Goal: Download file/media

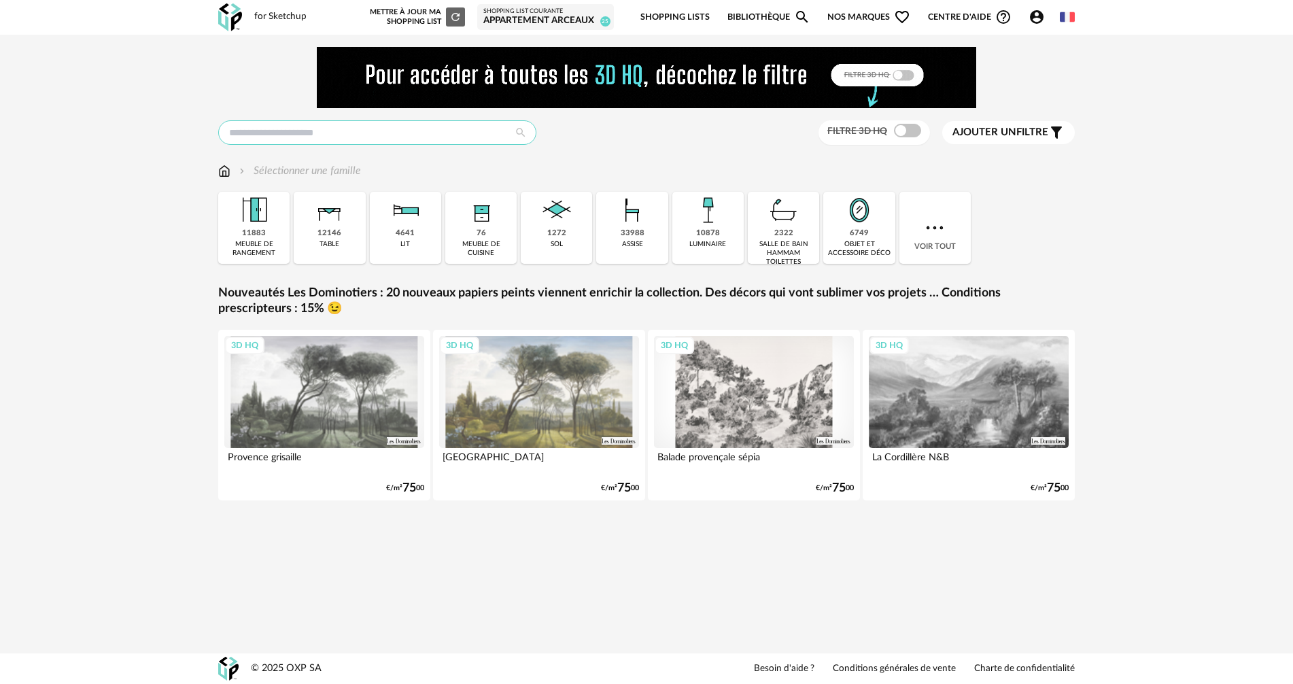
click at [357, 128] on input "text" at bounding box center [377, 132] width 318 height 24
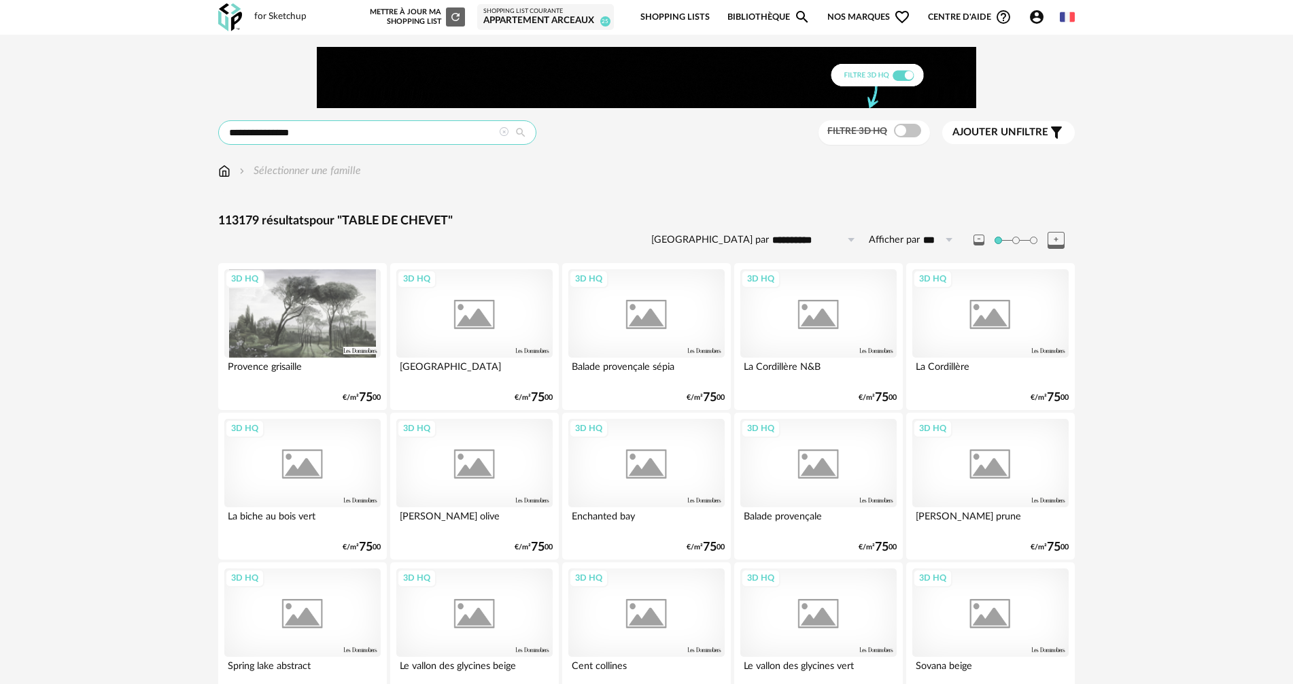
type input "**********"
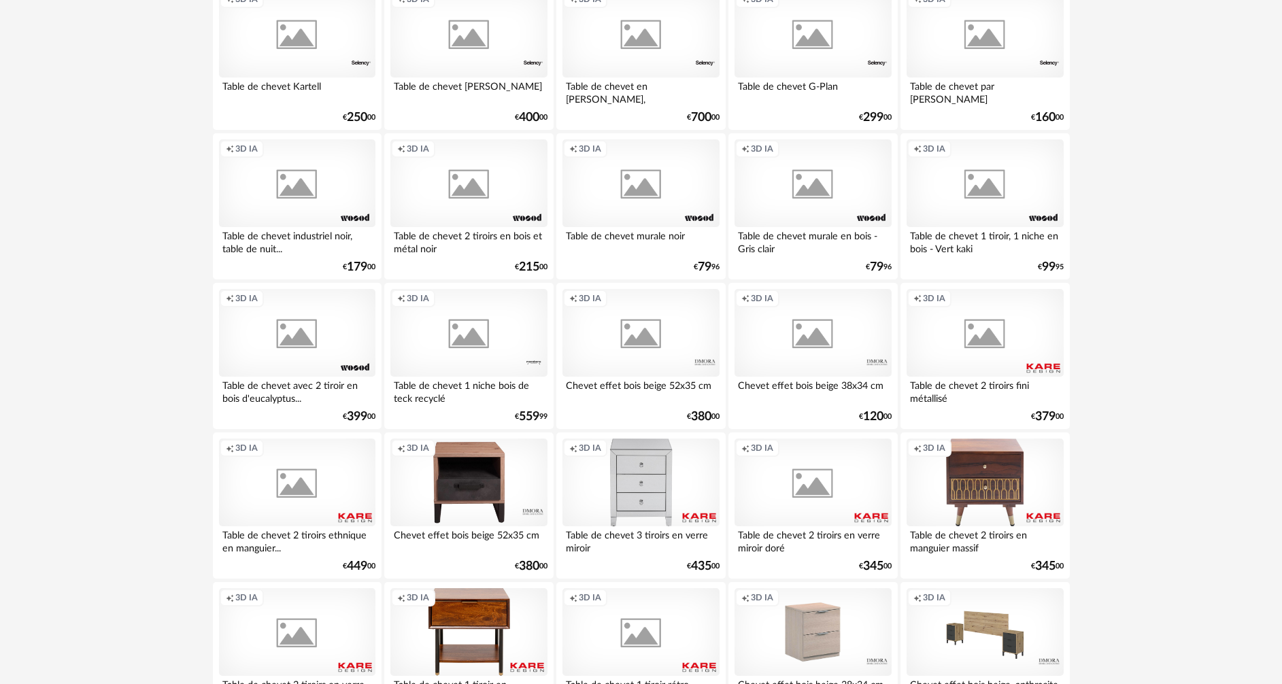
scroll to position [2661, 0]
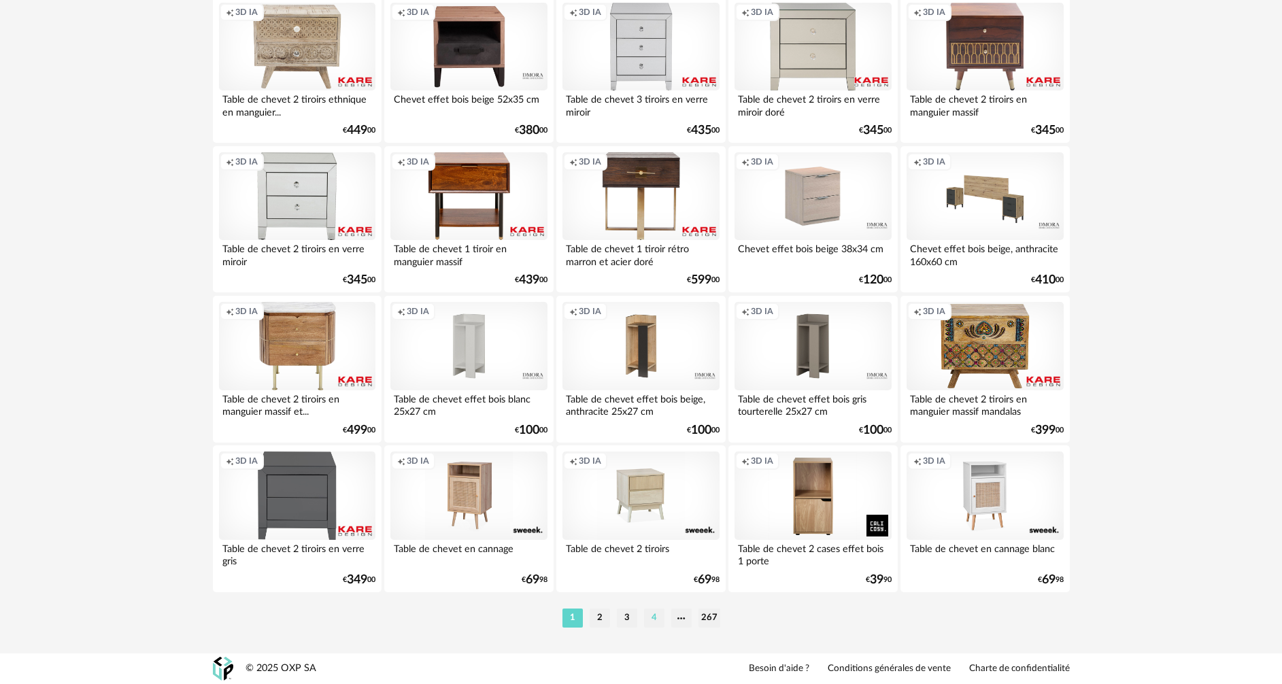
click at [655, 619] on li "4" at bounding box center [654, 618] width 20 height 19
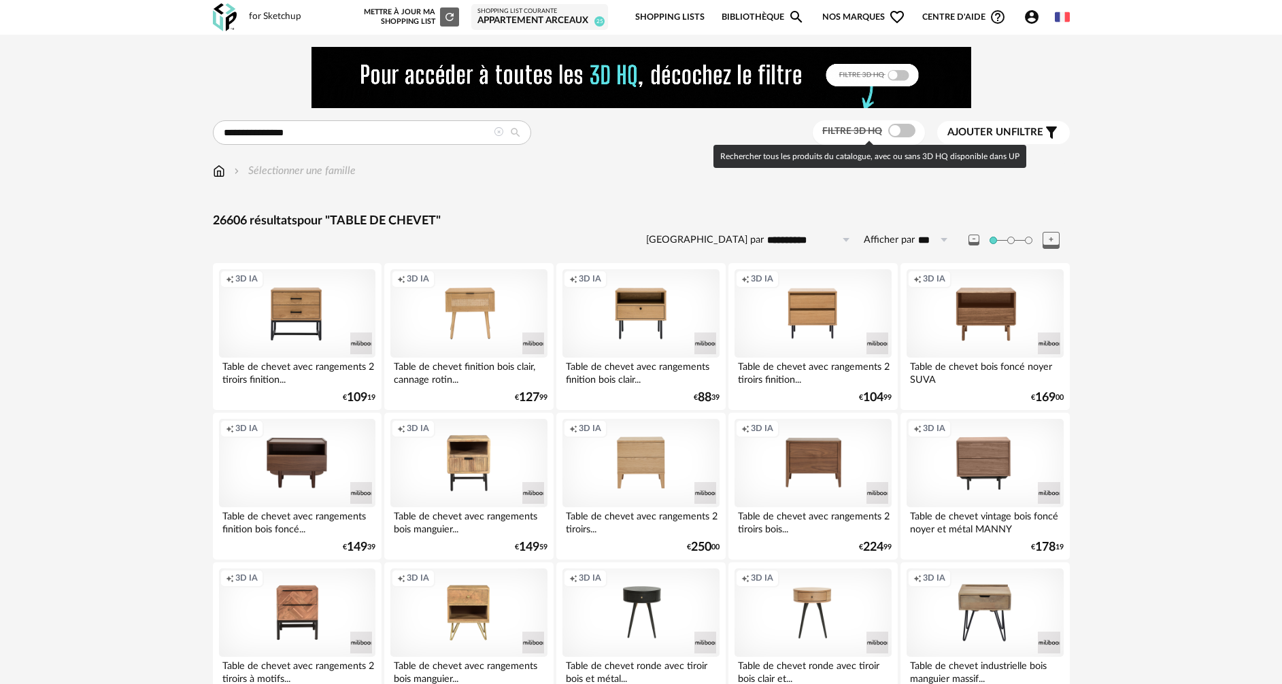
click at [906, 135] on span at bounding box center [901, 131] width 27 height 14
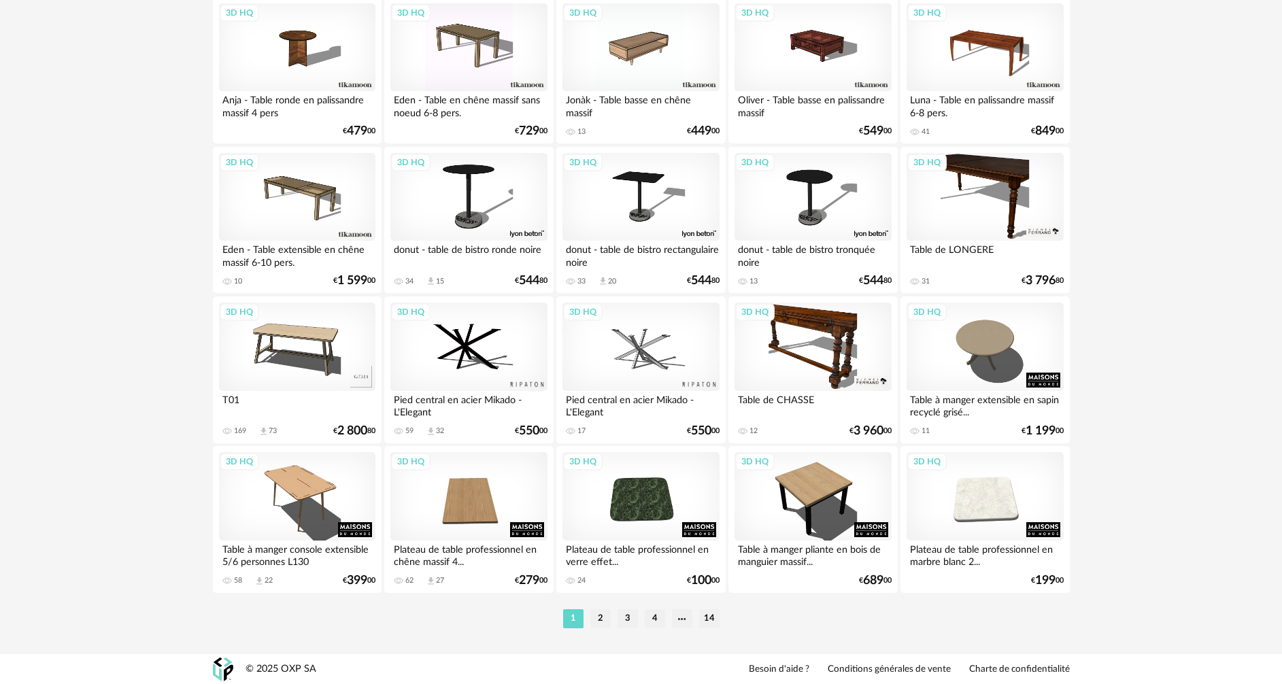
scroll to position [2661, 0]
click at [660, 619] on li "4" at bounding box center [655, 618] width 20 height 19
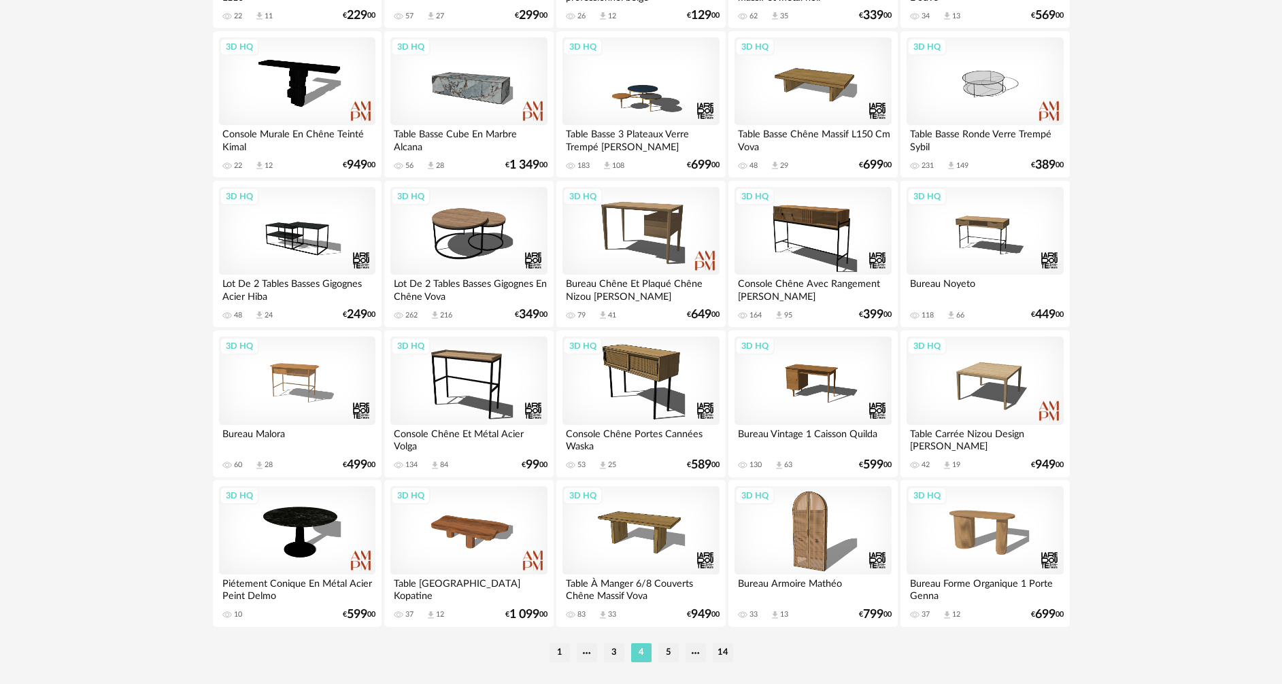
scroll to position [2661, 0]
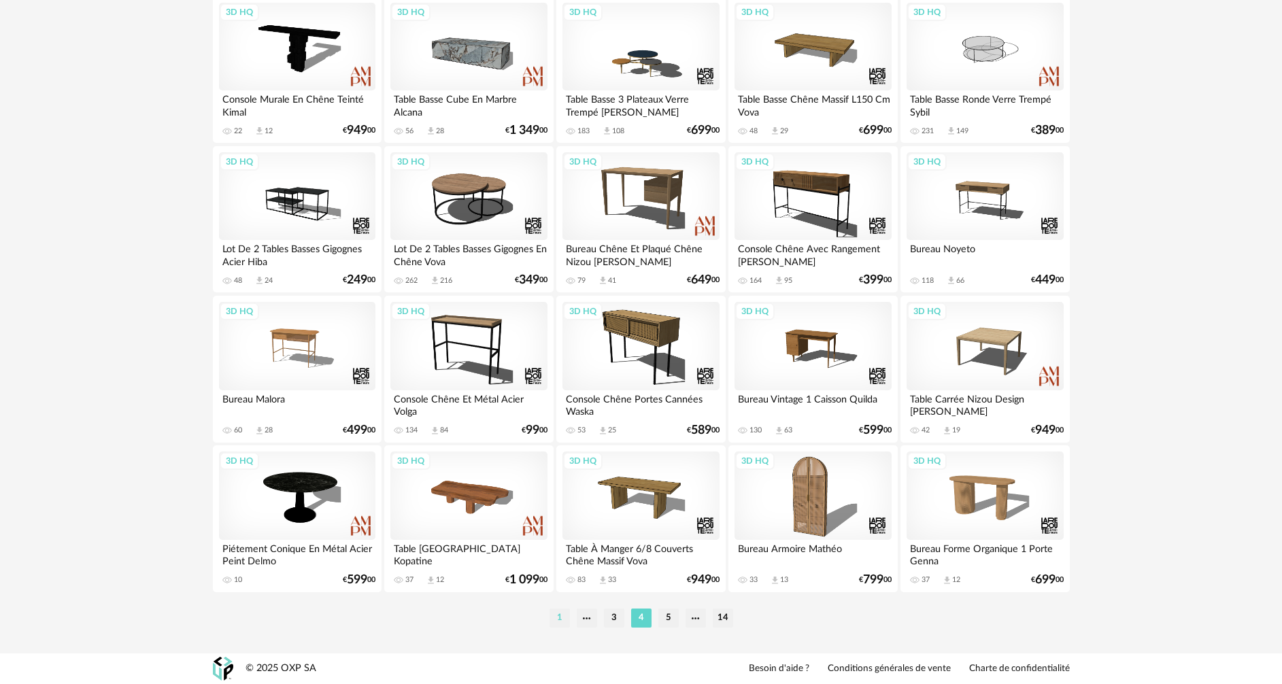
click at [567, 617] on li "1" at bounding box center [559, 618] width 20 height 19
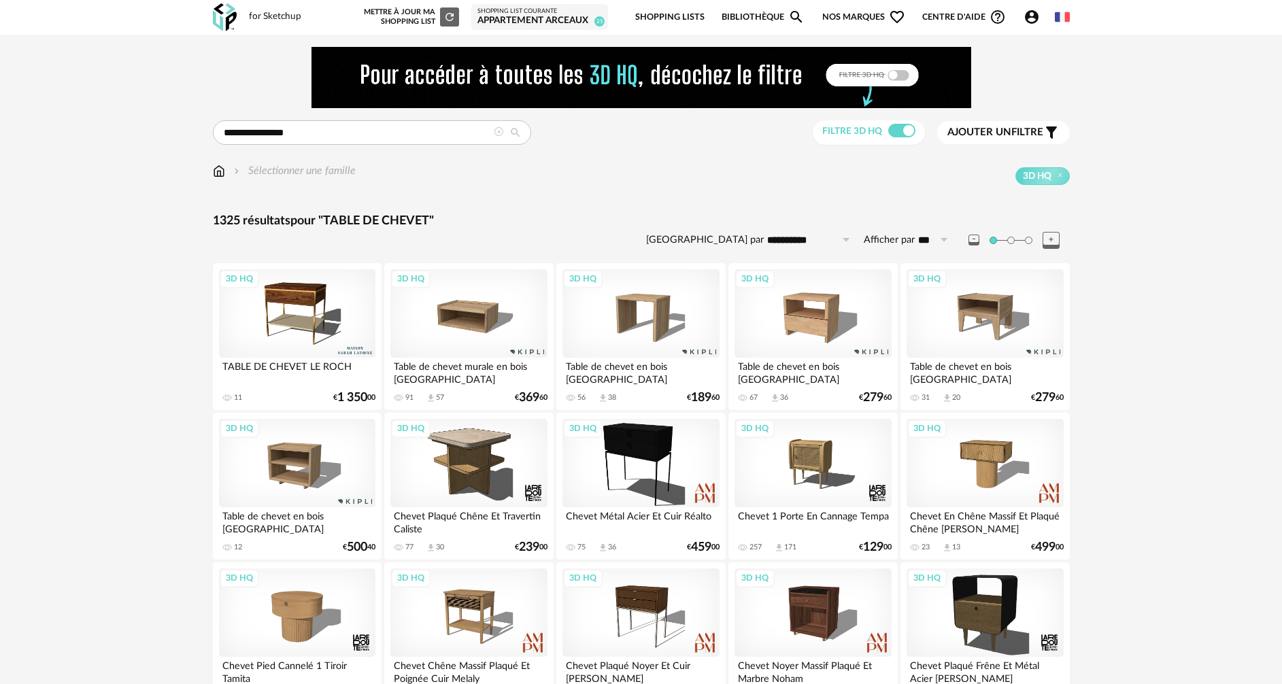
click at [982, 315] on div "3D HQ" at bounding box center [984, 313] width 156 height 88
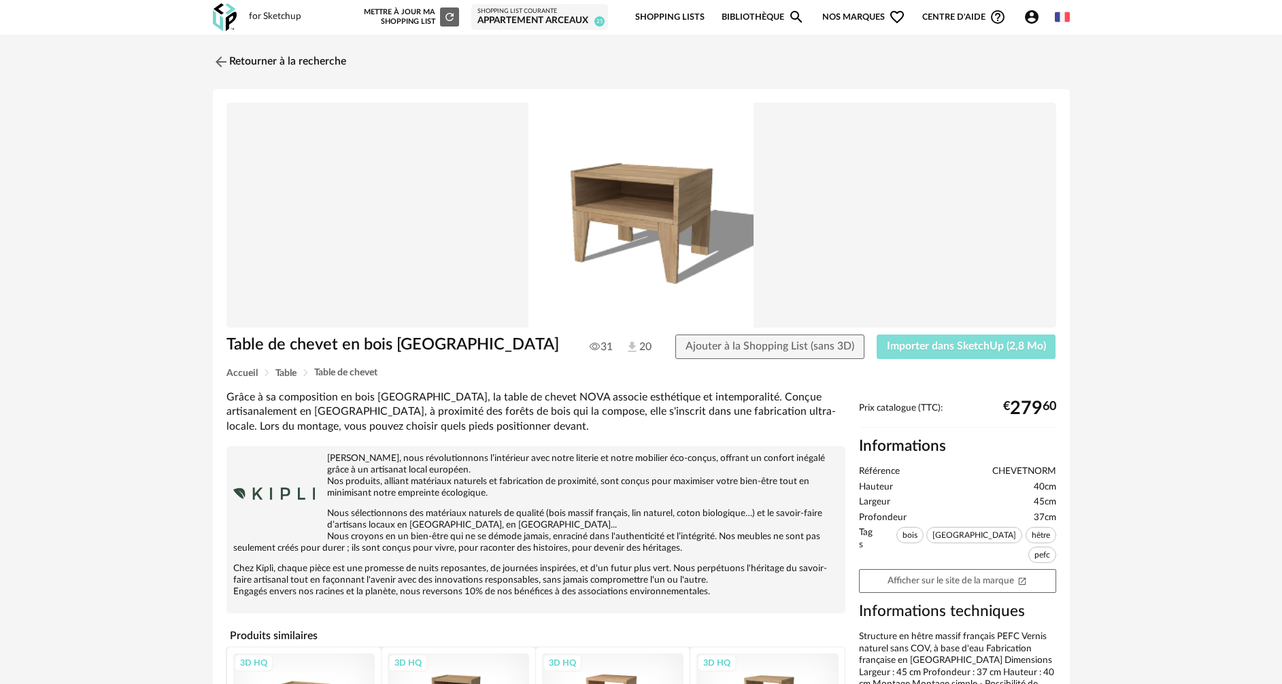
click at [933, 347] on span "Importer dans SketchUp (2,8 Mo)" at bounding box center [966, 346] width 159 height 11
click at [216, 63] on img at bounding box center [219, 62] width 20 height 20
